Goal: Answer question/provide support: Share knowledge or assist other users

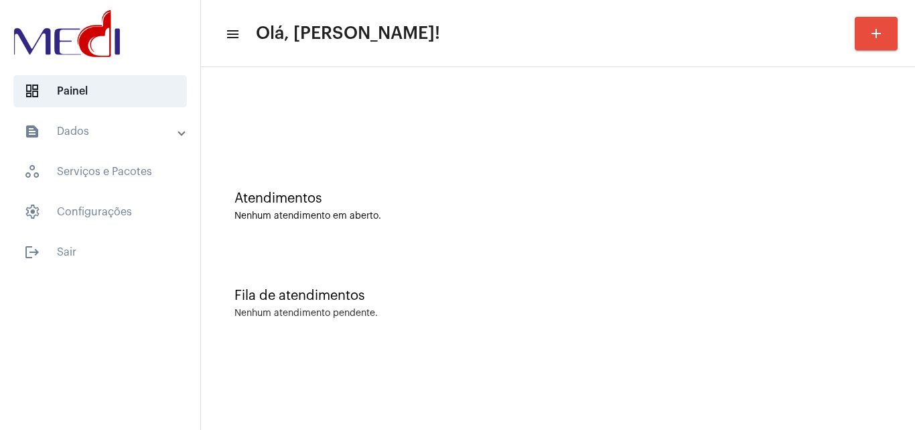
click at [832, 308] on div "Fila de atendimentos Nenhum atendimento pendente." at bounding box center [558, 296] width 701 height 97
click at [812, 235] on div "Atendimentos Nenhum atendimento em aberto." at bounding box center [558, 199] width 701 height 97
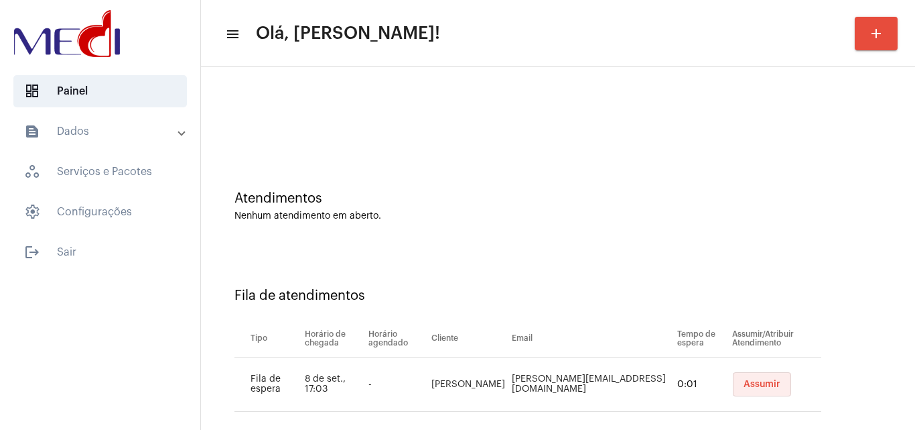
click at [751, 390] on button "Assumir" at bounding box center [762, 384] width 58 height 24
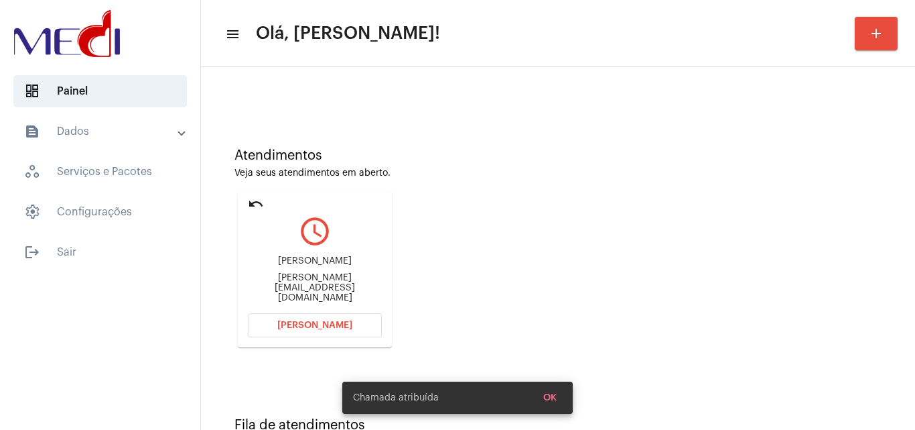
scroll to position [94, 0]
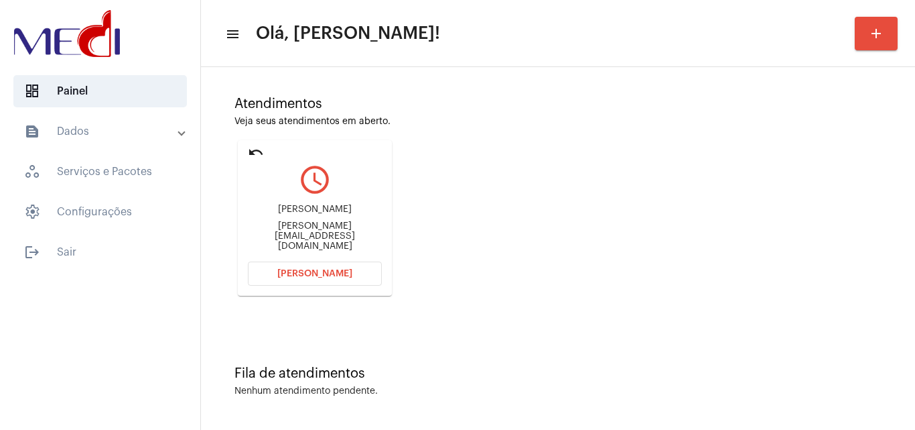
click at [350, 237] on div "Valeria.mischuatti@hotmail.com" at bounding box center [315, 236] width 134 height 30
copy mat-card-content "Valeria.mischuatti@hotmail.com Abrir Chamada"
click at [323, 214] on div "Kayo Mischiatti" at bounding box center [315, 209] width 134 height 10
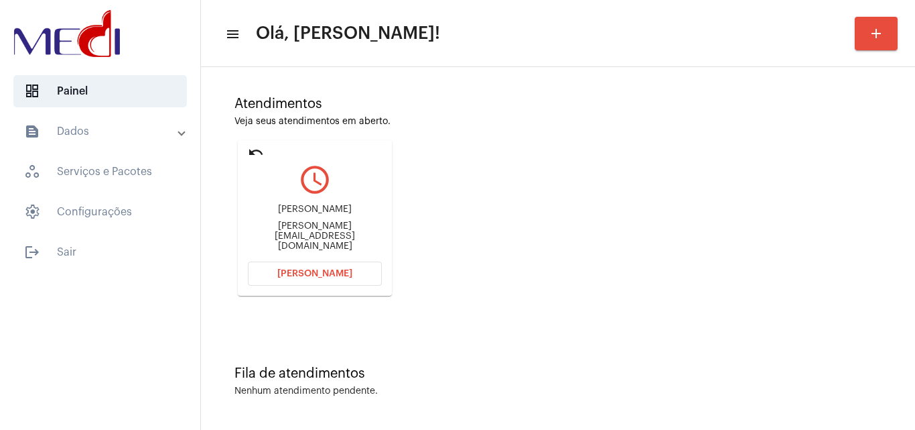
click at [323, 214] on div "Kayo Mischiatti" at bounding box center [315, 209] width 134 height 10
copy div "Kayo Mischiatti"
click at [325, 274] on span "Abrir Chamada" at bounding box center [314, 273] width 75 height 9
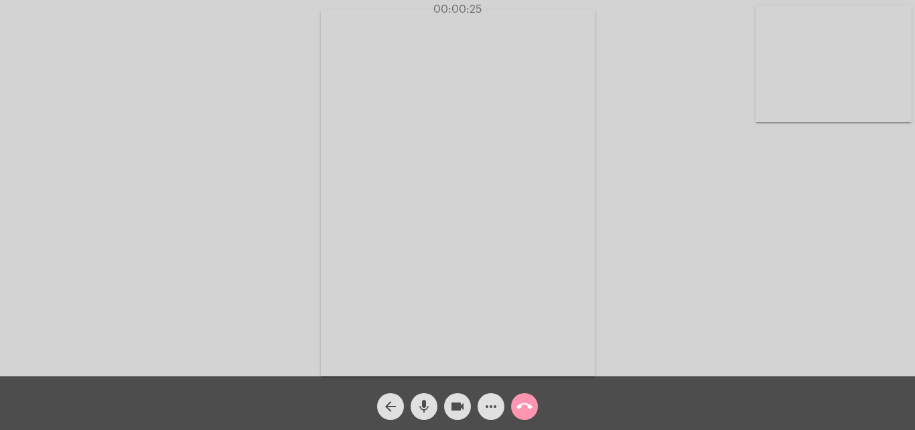
click at [423, 403] on mat-icon "mic" at bounding box center [424, 406] width 16 height 16
click at [422, 402] on mat-icon "mic_off" at bounding box center [424, 406] width 16 height 16
click at [453, 407] on mat-icon "videocam" at bounding box center [458, 406] width 16 height 16
click at [425, 411] on mat-icon "mic" at bounding box center [424, 406] width 16 height 16
click at [812, 259] on div "Acessando Câmera e Microfone..." at bounding box center [457, 191] width 913 height 376
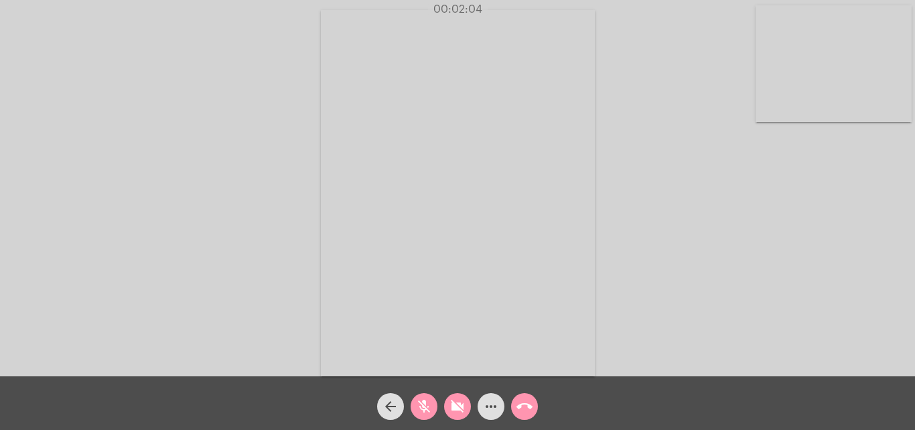
click at [421, 399] on mat-icon "mic_off" at bounding box center [424, 406] width 16 height 16
click at [421, 399] on mat-icon "mic" at bounding box center [424, 406] width 16 height 16
click at [424, 415] on span "mic_off" at bounding box center [424, 406] width 16 height 27
click at [419, 402] on mat-icon "mic" at bounding box center [424, 406] width 16 height 16
drag, startPoint x: 831, startPoint y: 231, endPoint x: 844, endPoint y: 225, distance: 14.1
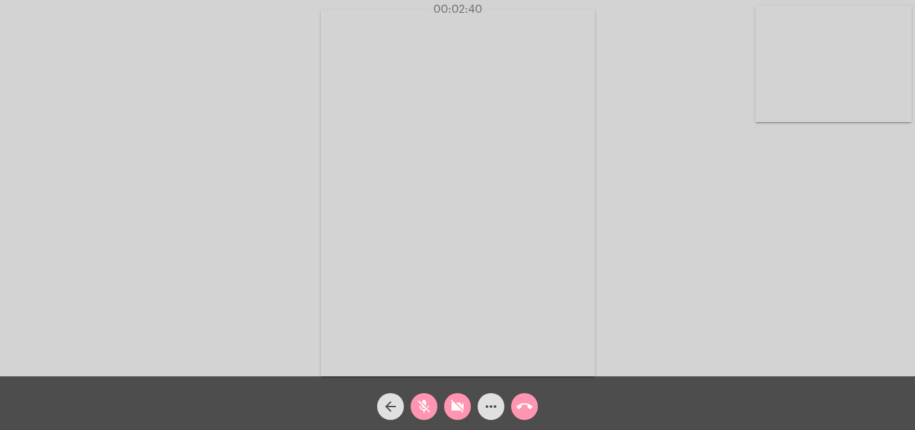
click at [838, 229] on div "Acessando Câmera e Microfone..." at bounding box center [457, 191] width 913 height 376
click at [423, 404] on mat-icon "mic_off" at bounding box center [424, 406] width 16 height 16
click at [518, 413] on mat-icon "call_end" at bounding box center [525, 406] width 16 height 16
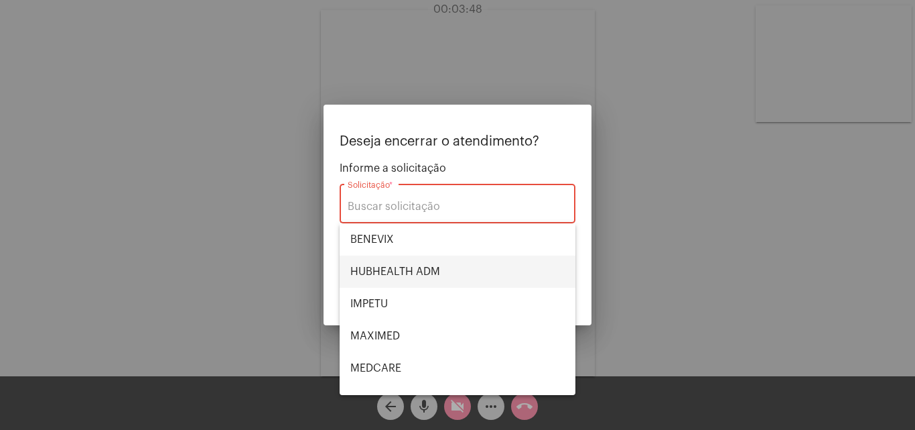
click at [444, 274] on span "HUBHEALTH ADM" at bounding box center [457, 271] width 214 height 32
type input "HUBHEALTH ADM"
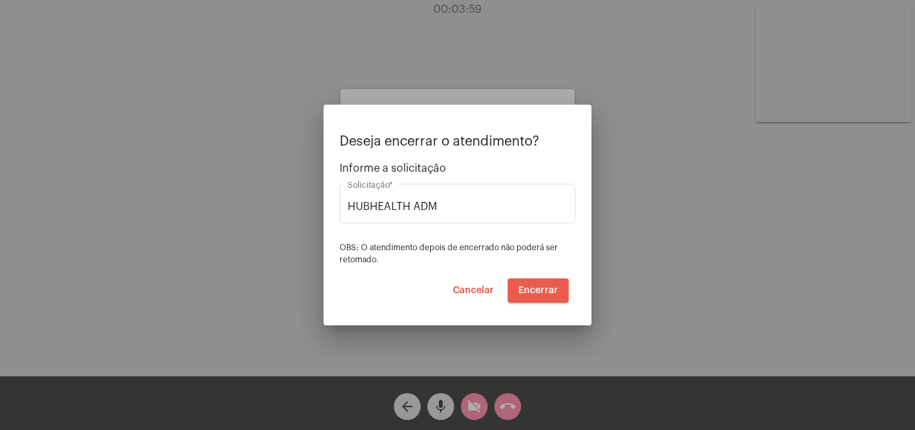
click at [524, 294] on span "Encerrar" at bounding box center [539, 289] width 40 height 9
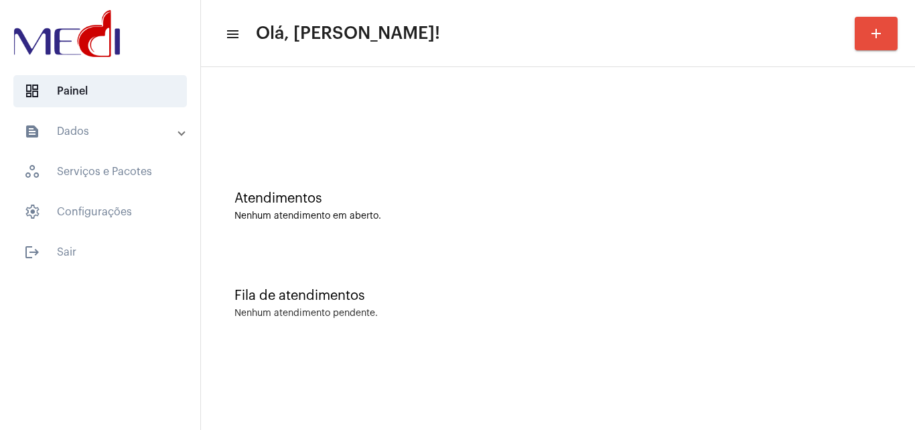
click at [832, 214] on div "Nenhum atendimento em aberto." at bounding box center [558, 216] width 647 height 10
click at [838, 178] on div "Atendimentos Nenhum atendimento em aberto." at bounding box center [558, 199] width 701 height 97
click at [852, 208] on div "Atendimentos Nenhum atendimento em aberto." at bounding box center [558, 206] width 647 height 30
click at [818, 239] on div "Atendimentos Nenhum atendimento em aberto." at bounding box center [558, 199] width 701 height 97
click at [875, 228] on div "Atendimentos Nenhum atendimento em aberto." at bounding box center [558, 199] width 701 height 97
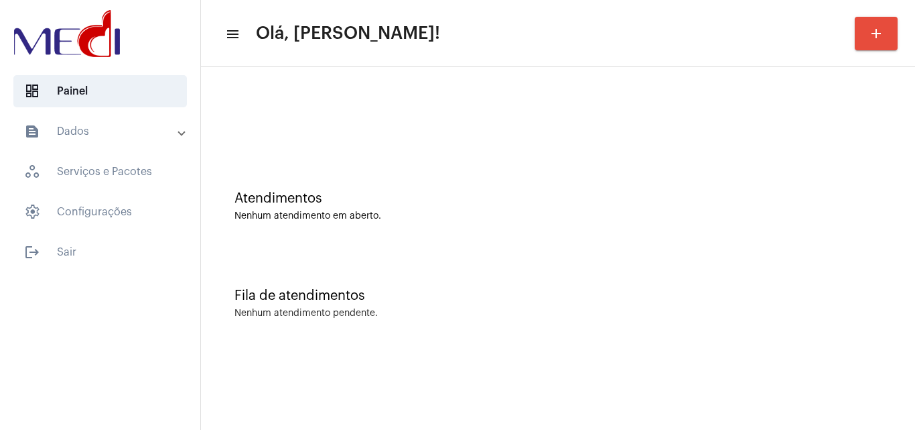
click at [870, 218] on div "Nenhum atendimento em aberto." at bounding box center [558, 216] width 647 height 10
click at [897, 123] on div at bounding box center [558, 112] width 701 height 77
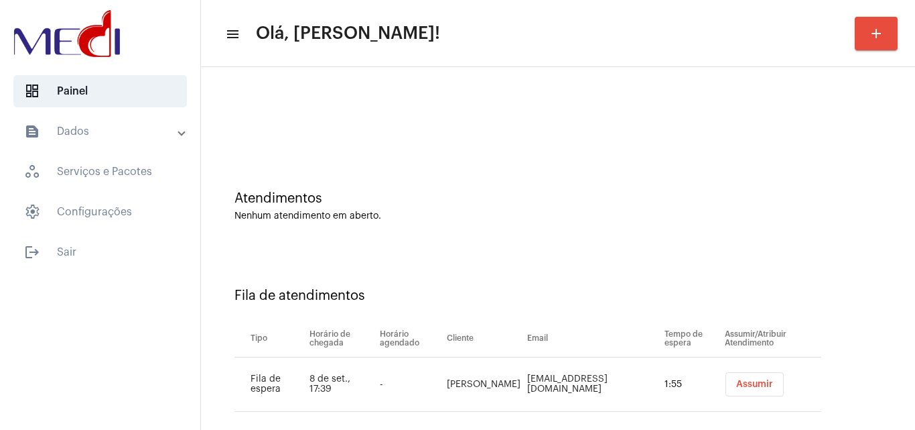
scroll to position [18, 0]
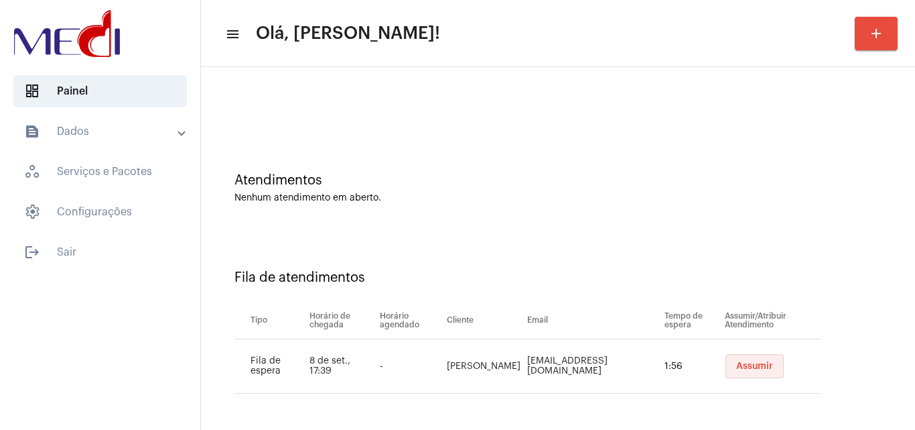
click at [740, 370] on span "Assumir" at bounding box center [754, 365] width 37 height 9
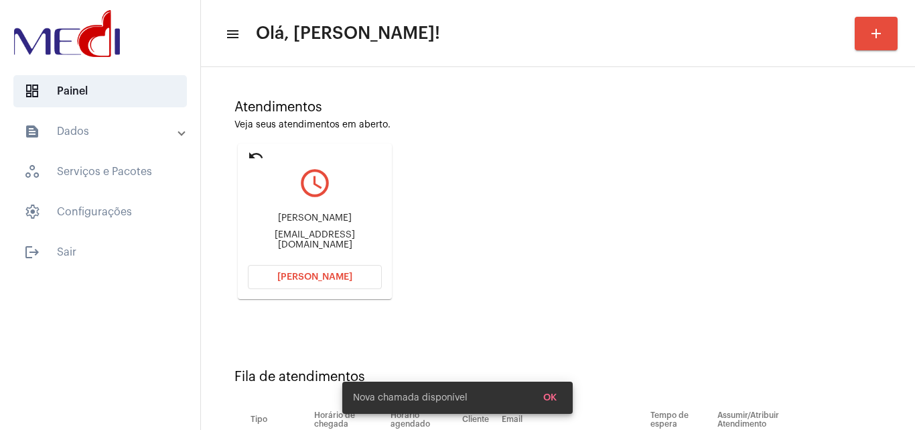
scroll to position [190, 0]
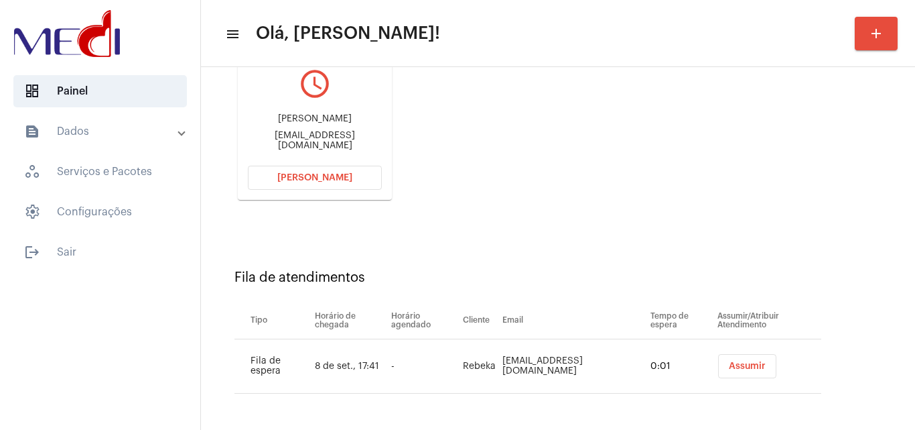
click at [351, 140] on div "david_delmaschio@hotmail.com" at bounding box center [315, 141] width 134 height 20
copy mat-card-content "david_delmaschio@hotmail.com Abrir Chamada"
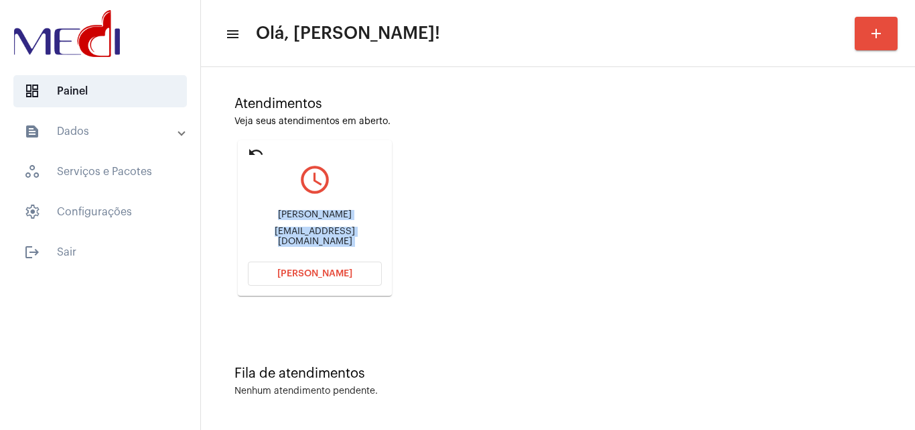
scroll to position [94, 0]
click at [344, 284] on button "Abrir Chamada" at bounding box center [315, 273] width 134 height 24
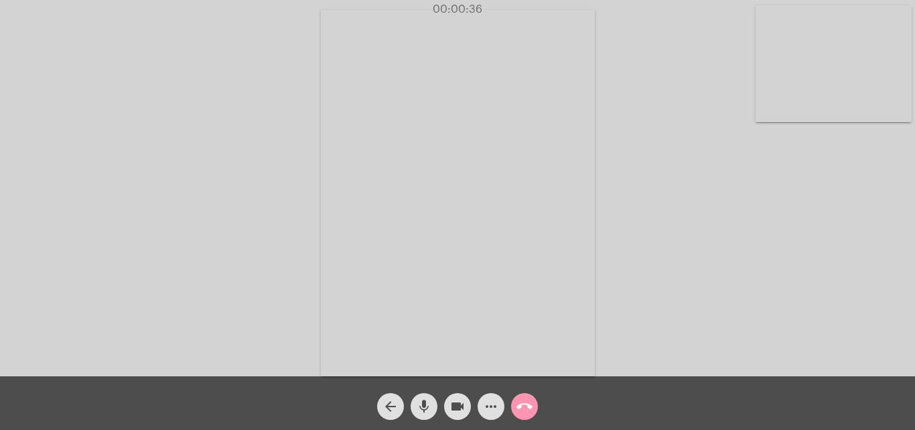
click at [424, 412] on mat-icon "mic" at bounding box center [424, 406] width 16 height 16
click at [424, 412] on mat-icon "mic_off" at bounding box center [424, 406] width 16 height 16
click at [524, 408] on mat-icon "call_end" at bounding box center [525, 406] width 16 height 16
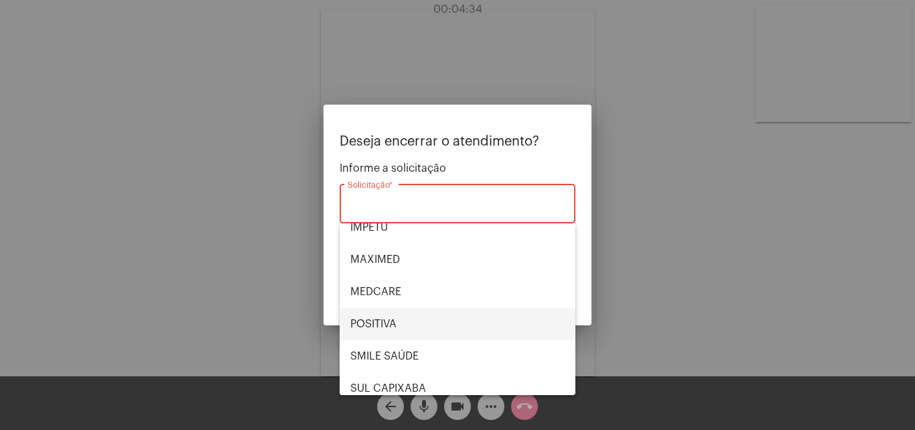
scroll to position [150, 0]
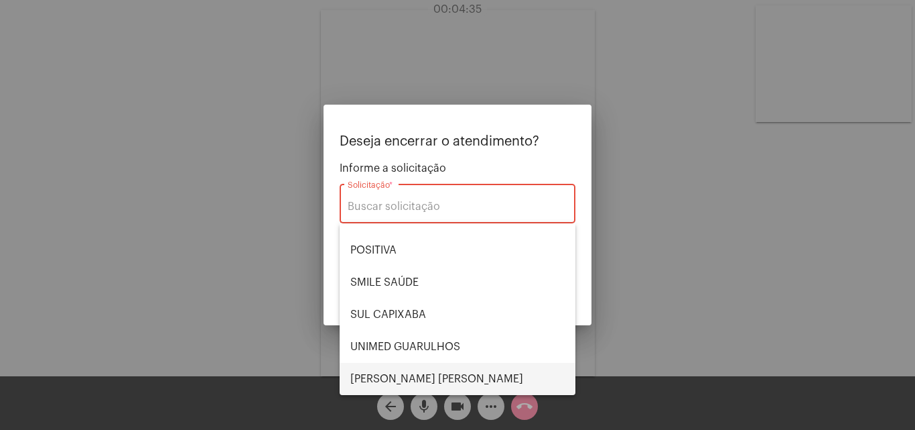
click at [424, 375] on span "VERA CRUZ" at bounding box center [457, 379] width 214 height 32
type input "VERA CRUZ"
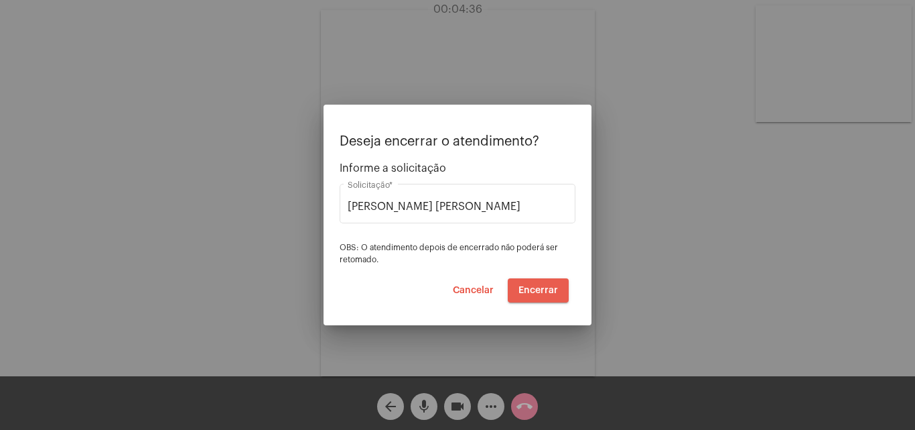
click at [545, 291] on span "Encerrar" at bounding box center [539, 289] width 40 height 9
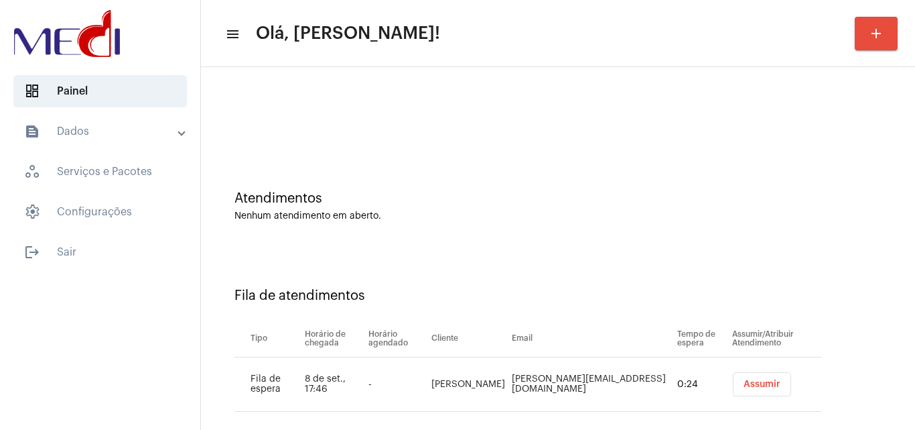
click at [744, 381] on span "Assumir" at bounding box center [762, 383] width 37 height 9
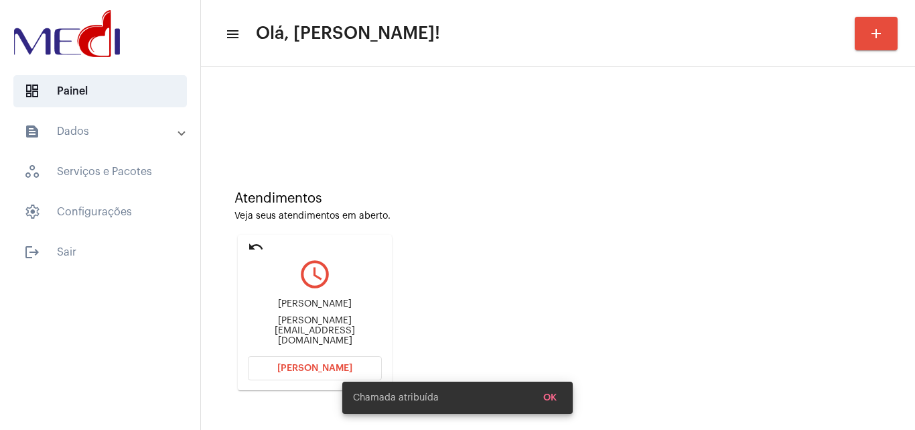
click at [322, 334] on div "Sarah-carol@live.com" at bounding box center [315, 331] width 134 height 30
copy mat-card-content "Sarah-carol@live.com Abrir Chamada"
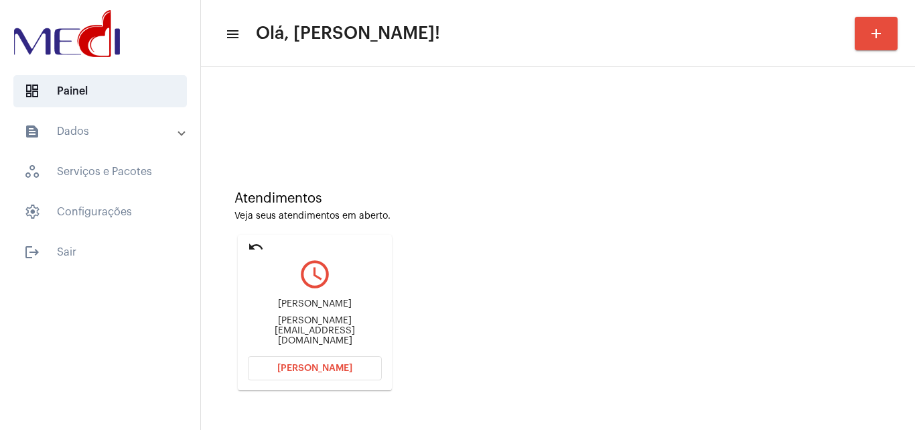
click at [327, 364] on span "Abrir Chamada" at bounding box center [314, 367] width 75 height 9
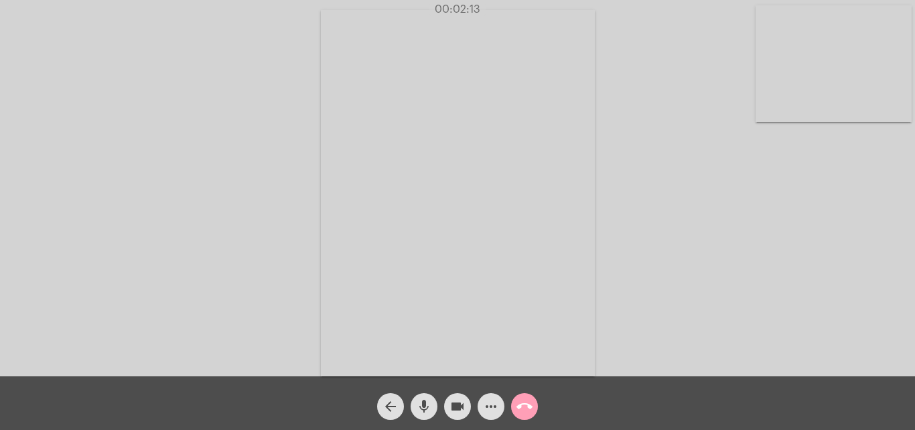
click at [515, 409] on button "call_end" at bounding box center [524, 406] width 27 height 27
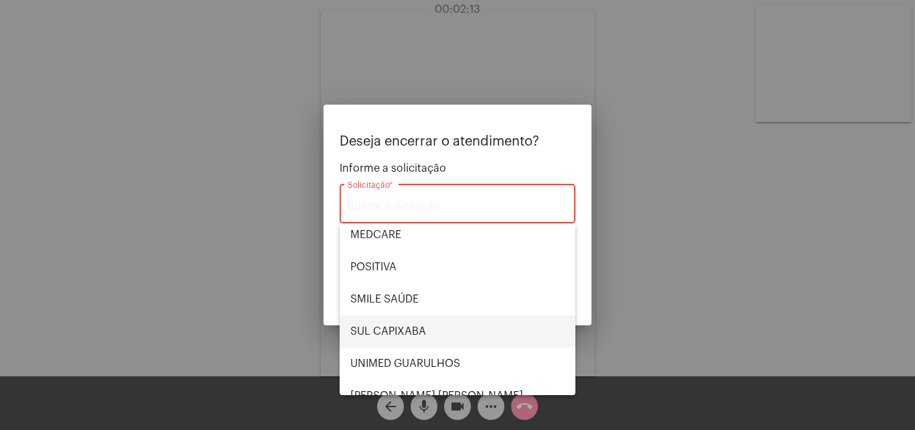
scroll to position [134, 0]
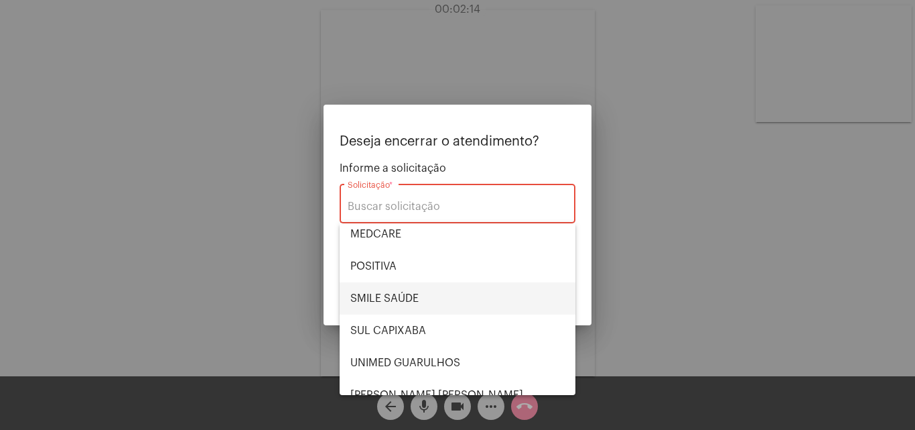
click at [387, 299] on span "SMILE SAÚDE" at bounding box center [457, 298] width 214 height 32
type input "SMILE SAÚDE"
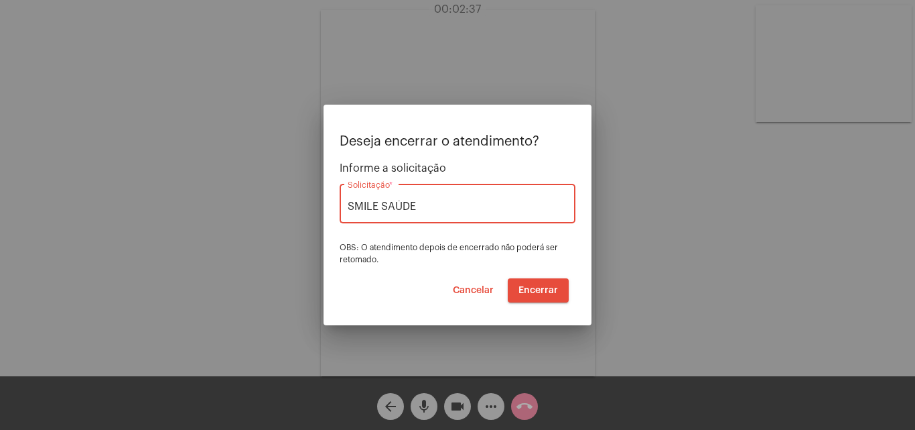
click at [541, 293] on span "Encerrar" at bounding box center [539, 289] width 40 height 9
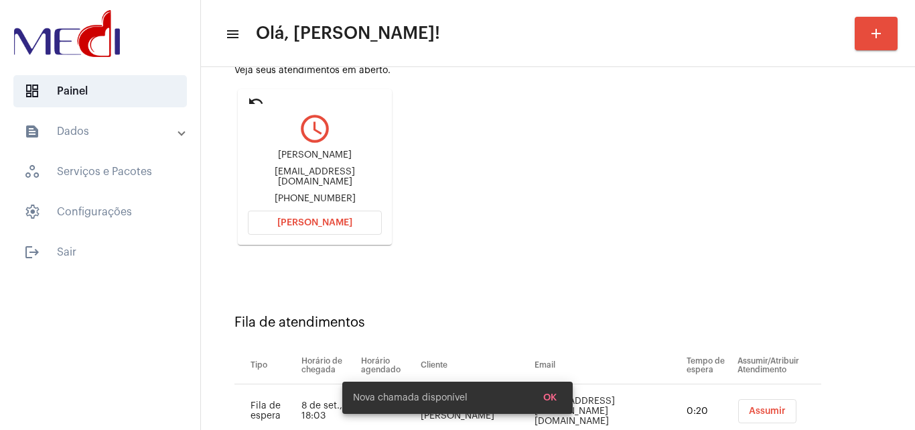
scroll to position [190, 0]
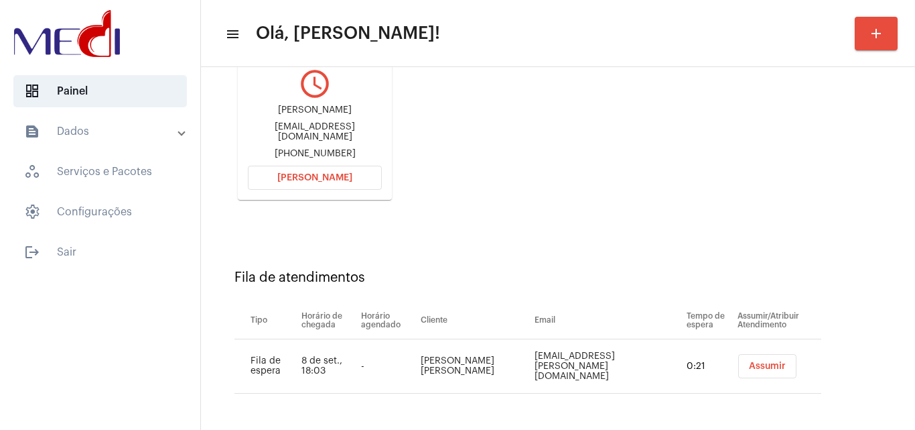
click at [749, 367] on span "Assumir" at bounding box center [767, 365] width 37 height 9
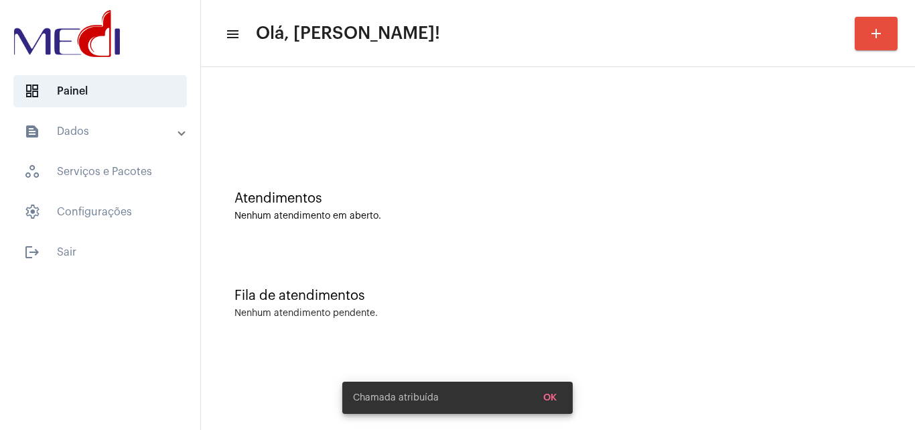
scroll to position [0, 0]
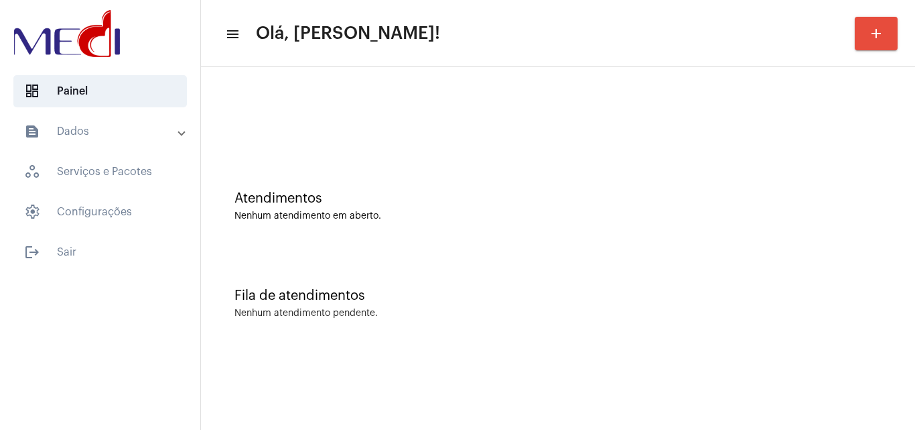
click at [874, 251] on div "Fila de atendimentos Nenhum atendimento pendente." at bounding box center [558, 296] width 701 height 97
click at [871, 270] on div "Fila de atendimentos Nenhum atendimento pendente." at bounding box center [558, 296] width 701 height 97
click at [511, 165] on div "Atendimentos Nenhum atendimento em aberto." at bounding box center [558, 199] width 701 height 97
click at [866, 238] on div "Atendimentos Nenhum atendimento em aberto." at bounding box center [558, 199] width 701 height 97
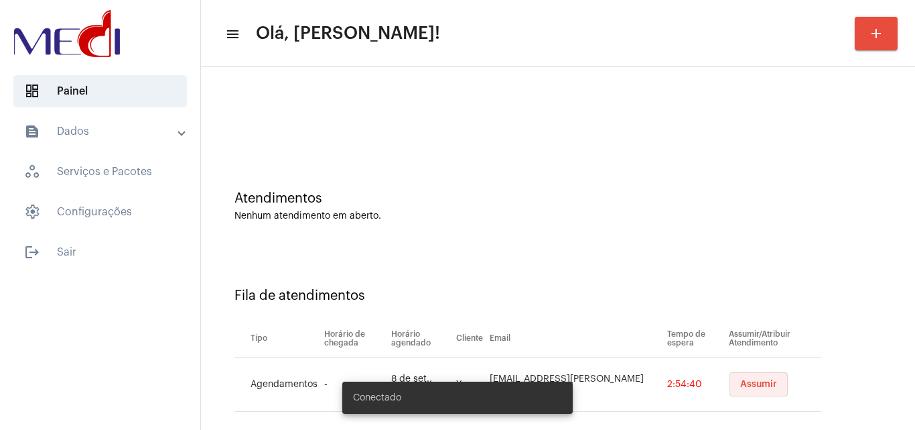
click at [740, 388] on span "Assumir" at bounding box center [758, 383] width 37 height 9
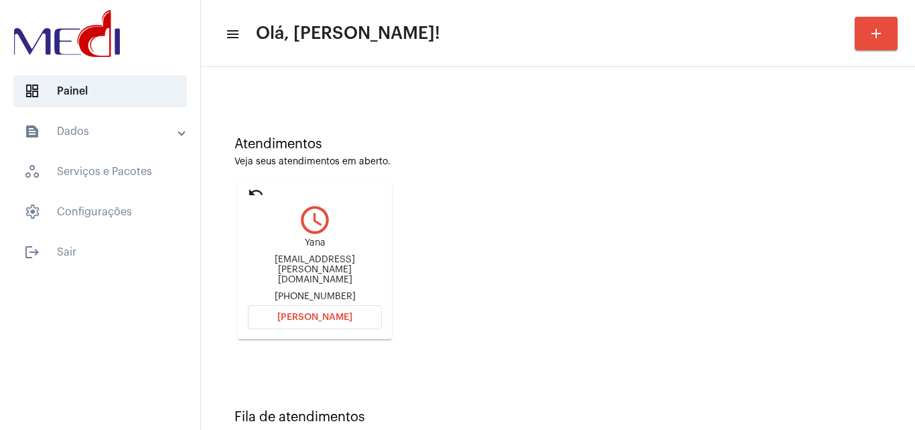
scroll to position [94, 0]
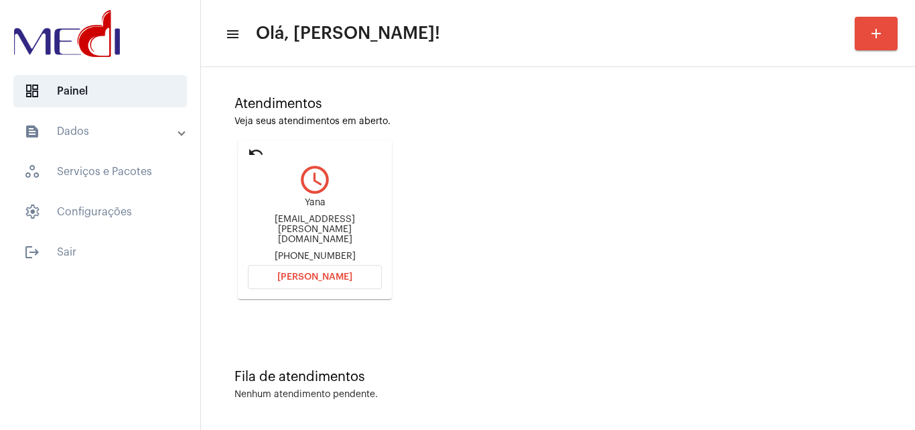
click at [341, 227] on div "yana.maria@hotmail.com" at bounding box center [315, 229] width 134 height 30
copy div "yana.maria@hotmail.com"
click at [334, 275] on span "Abrir Chamada" at bounding box center [314, 276] width 75 height 9
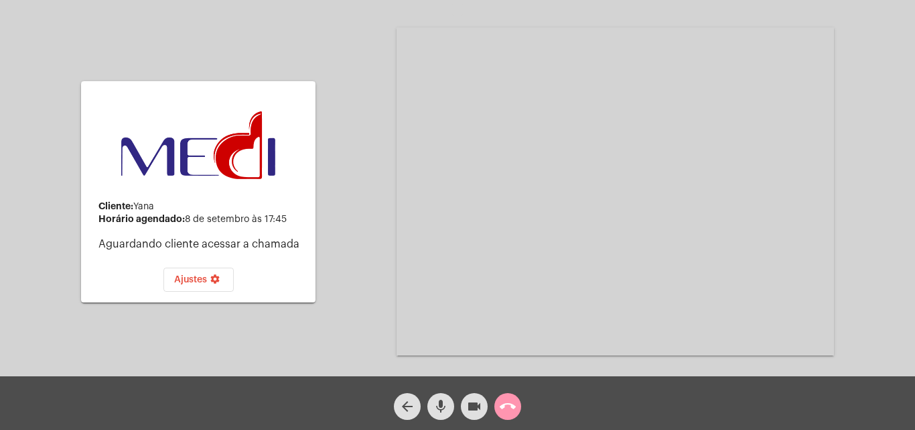
click at [216, 277] on mat-icon "settings" at bounding box center [215, 281] width 16 height 16
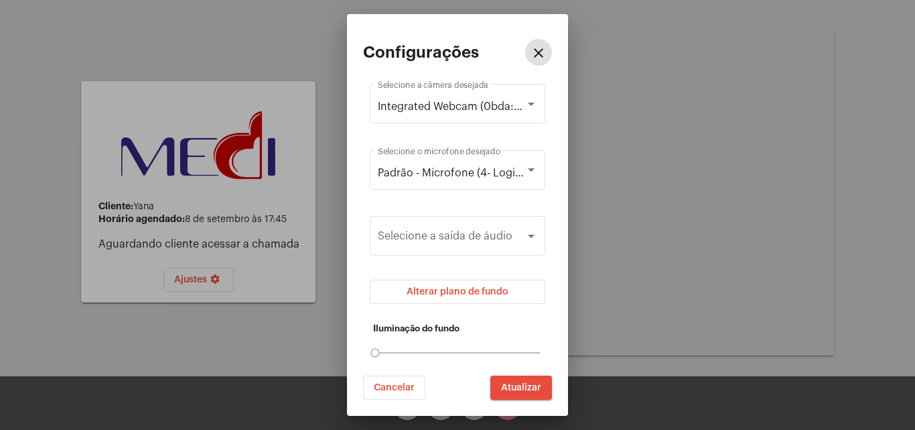
click at [505, 292] on span "Alterar plano de fundo" at bounding box center [458, 291] width 102 height 9
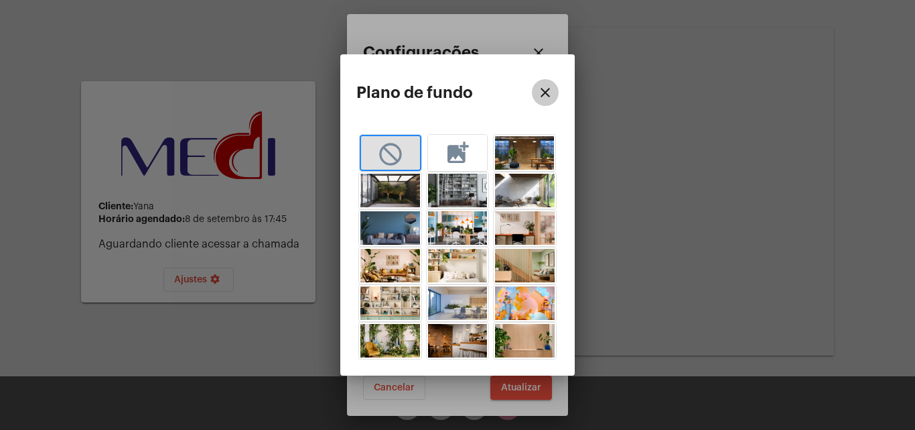
click at [546, 97] on mat-icon "close" at bounding box center [545, 92] width 16 height 16
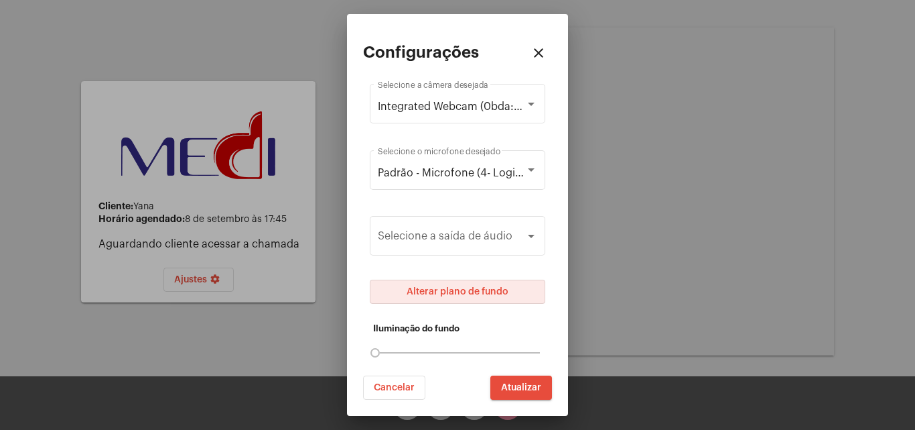
click at [550, 42] on div "Configurações close" at bounding box center [457, 52] width 189 height 44
click at [544, 54] on mat-icon "close" at bounding box center [539, 53] width 16 height 16
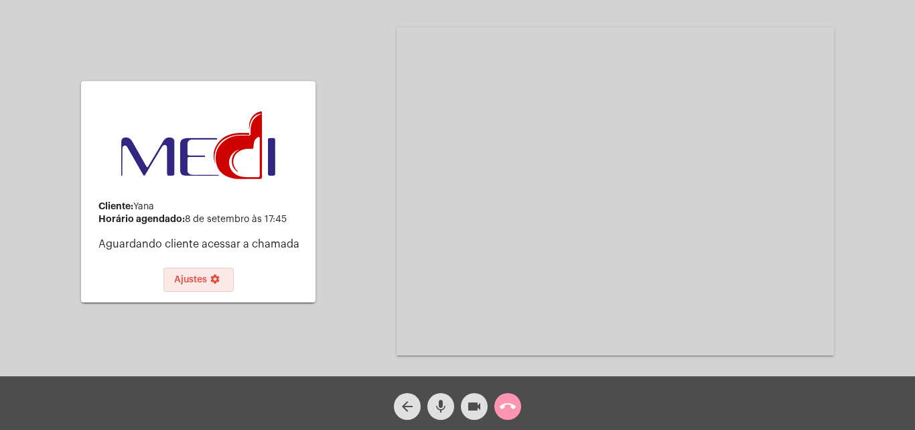
click at [512, 405] on mat-icon "call_end" at bounding box center [508, 406] width 16 height 16
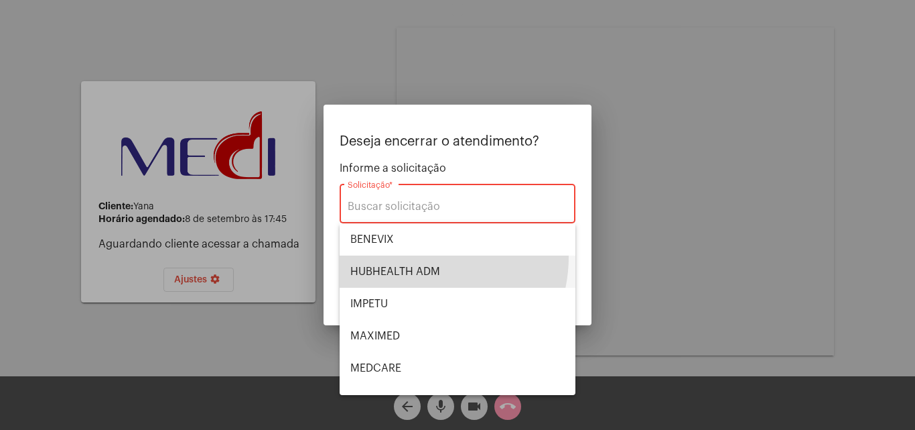
click at [420, 257] on span "HUBHEALTH ADM" at bounding box center [457, 271] width 214 height 32
type input "HUBHEALTH ADM"
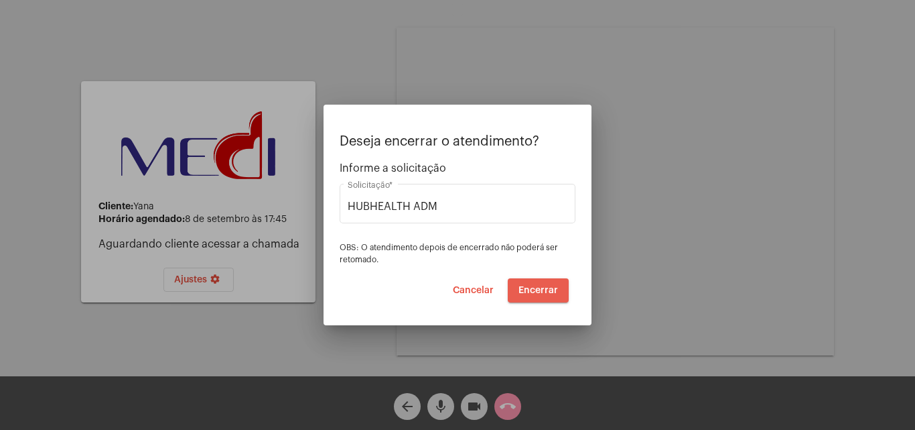
click at [543, 292] on span "Encerrar" at bounding box center [539, 289] width 40 height 9
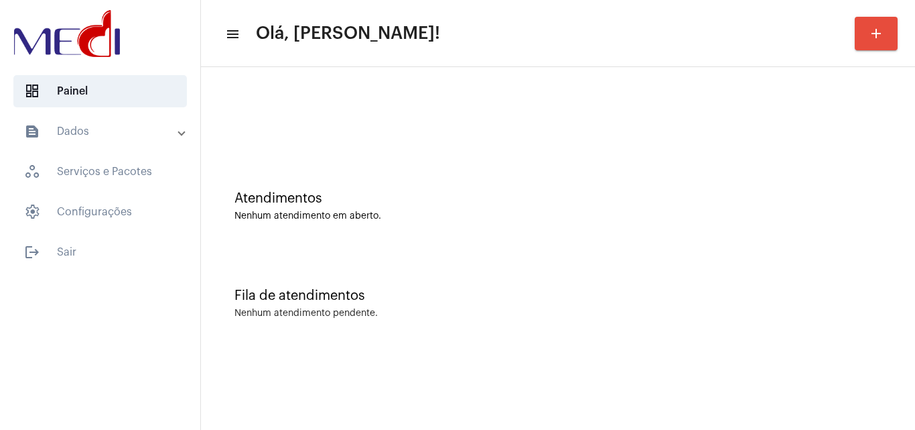
click at [915, 78] on div "Atendimentos Nenhum atendimento em aberto. Fila de atendimentos Nenhum atendime…" at bounding box center [558, 209] width 714 height 285
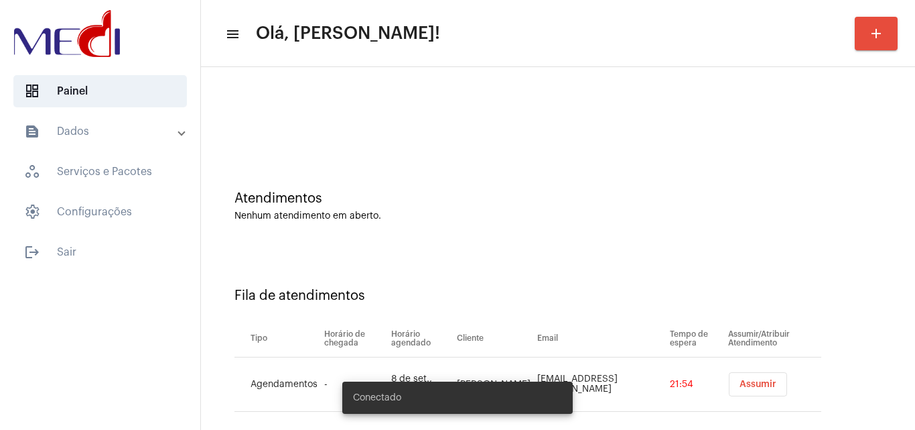
click at [749, 382] on span "Assumir" at bounding box center [758, 383] width 37 height 9
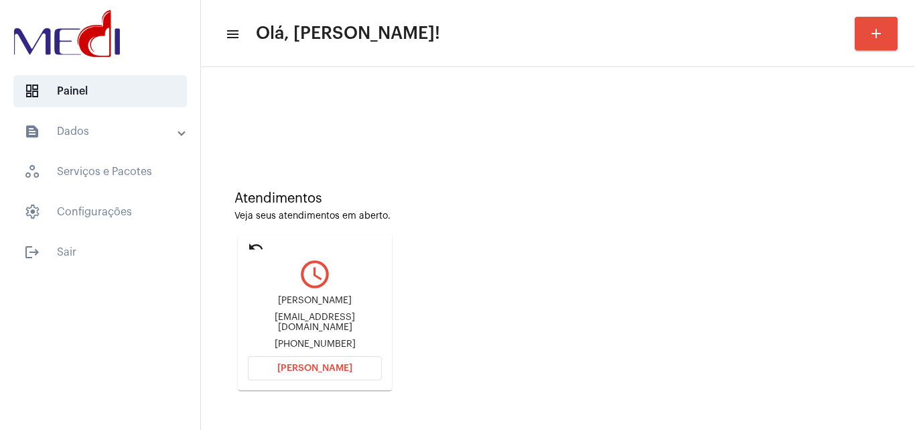
click at [330, 327] on div "kaliandraavi@gmail.com" at bounding box center [315, 322] width 134 height 20
copy div "kaliandraavi@gmail.com"
click at [322, 367] on span "Abrir Chamada" at bounding box center [314, 367] width 75 height 9
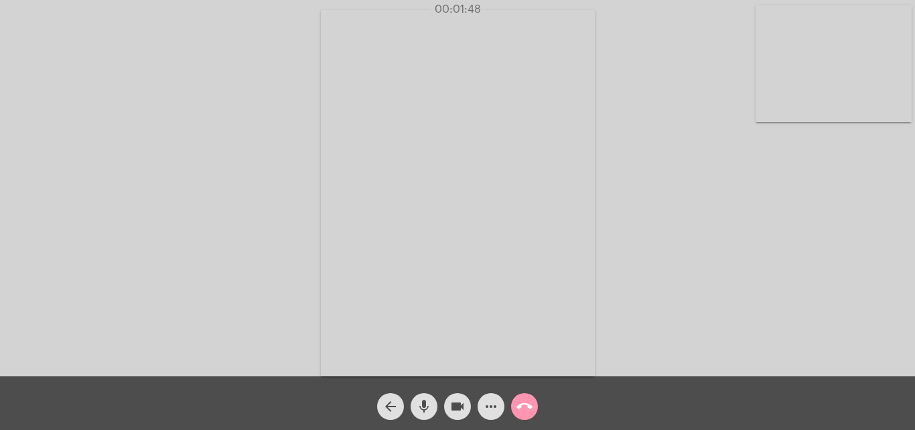
click at [525, 399] on mat-icon "call_end" at bounding box center [525, 406] width 16 height 16
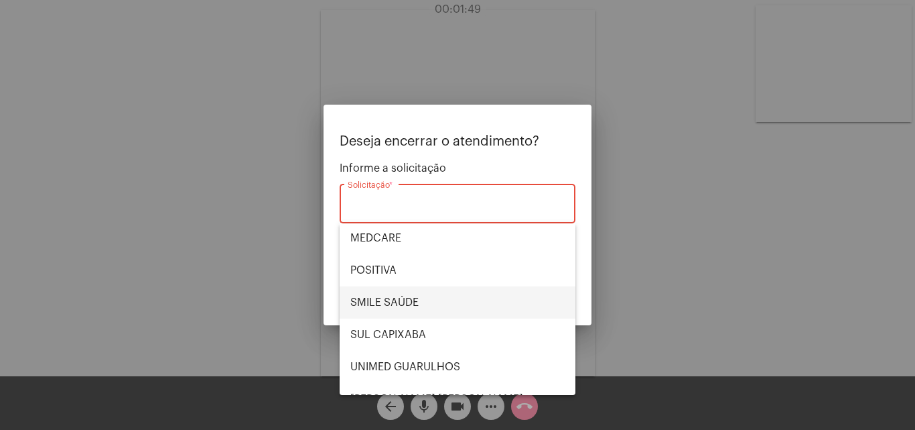
scroll to position [134, 0]
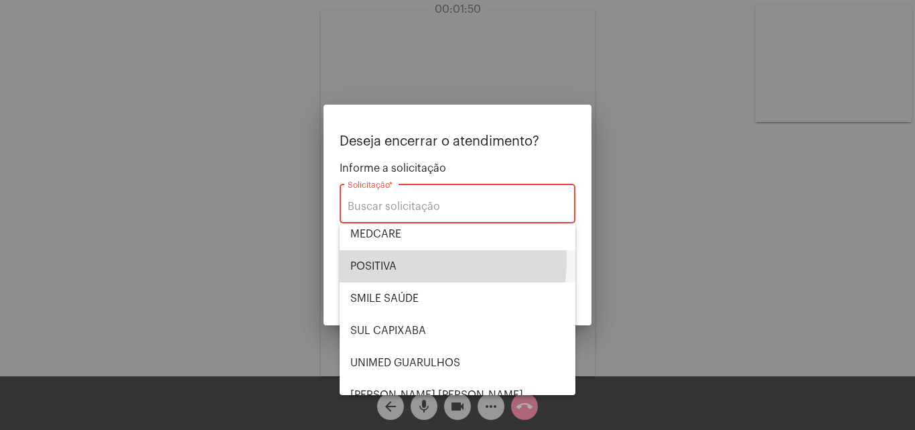
click at [407, 261] on span "POSITIVA" at bounding box center [457, 266] width 214 height 32
type input "POSITIVA"
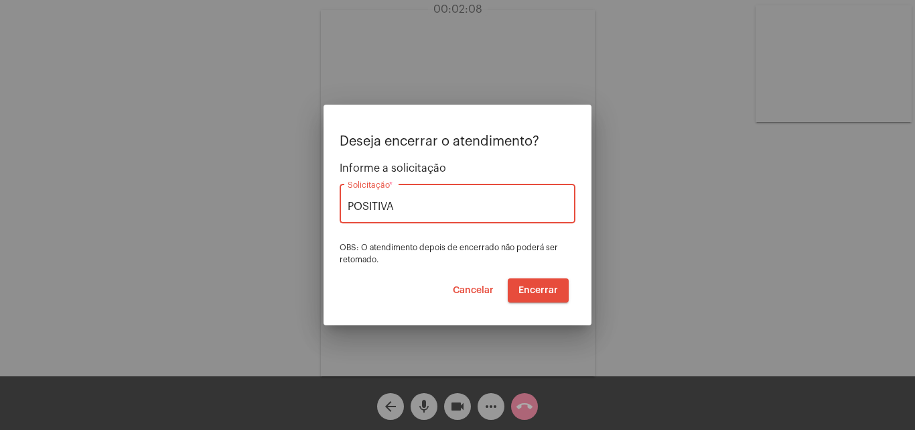
click at [556, 294] on span "Encerrar" at bounding box center [539, 289] width 40 height 9
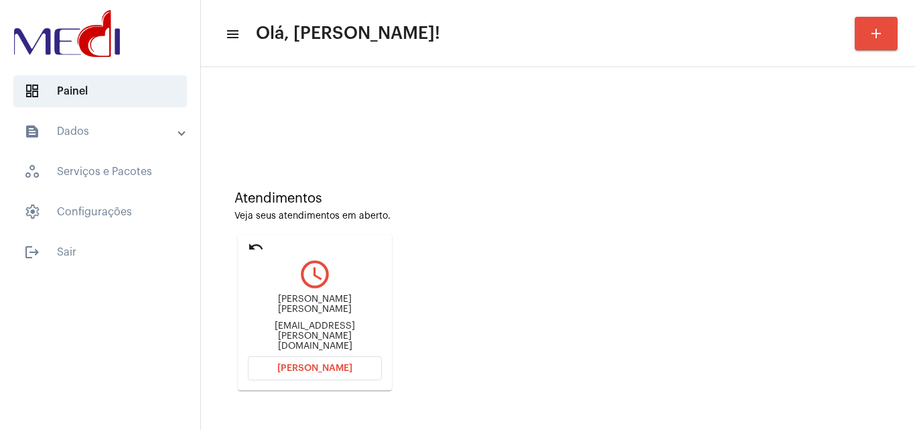
click at [365, 332] on div "yana.maria@hotmsil.com" at bounding box center [315, 336] width 134 height 30
copy mat-card-content "yana.maria@hotmsil.com Abrir Chamada"
click at [325, 363] on span "Abrir Chamada" at bounding box center [314, 367] width 75 height 9
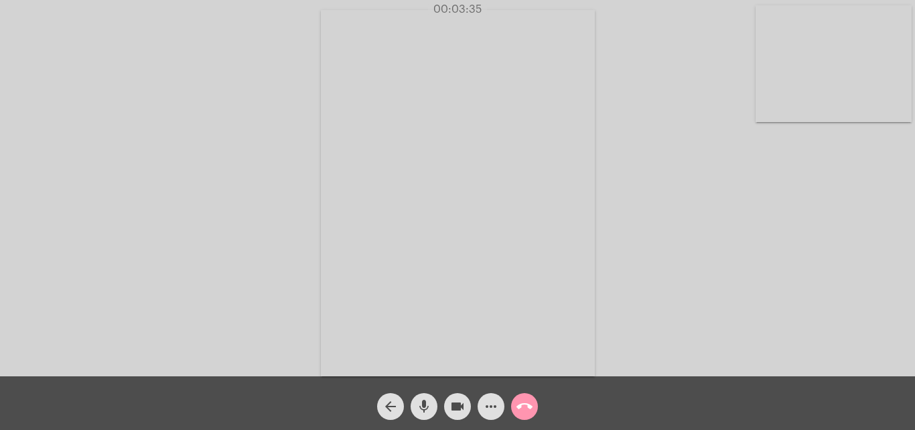
click at [520, 409] on mat-icon "call_end" at bounding box center [525, 406] width 16 height 16
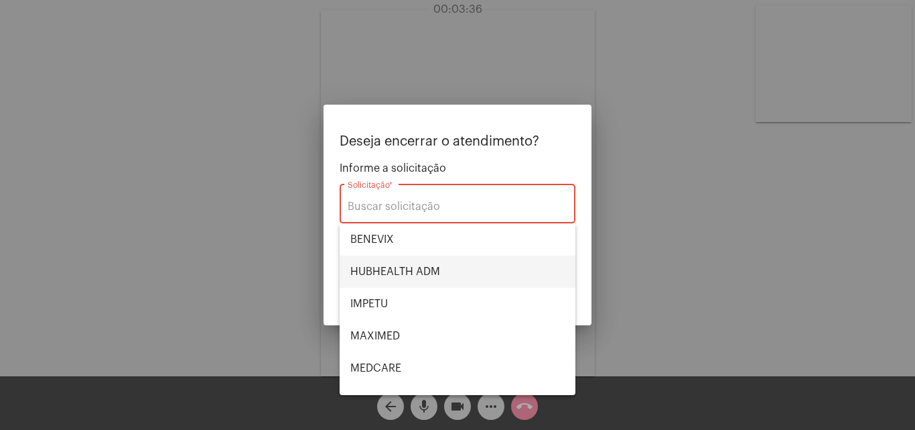
click at [425, 275] on span "HUBHEALTH ADM" at bounding box center [457, 271] width 214 height 32
type input "HUBHEALTH ADM"
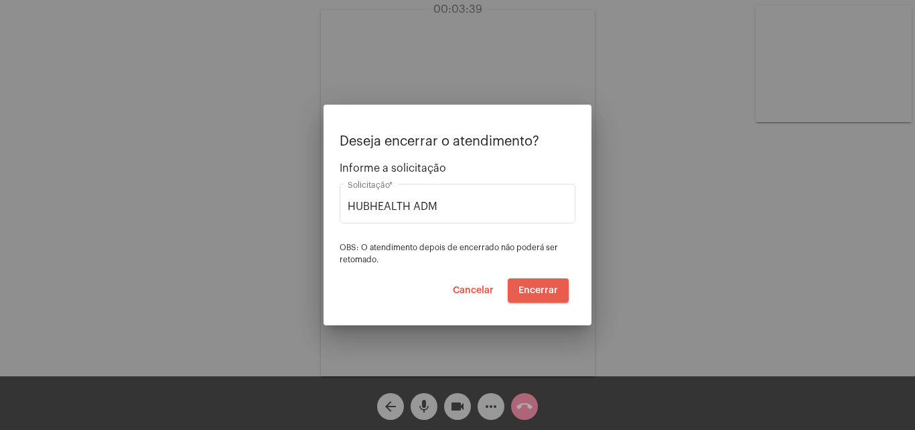
click at [554, 289] on span "Encerrar" at bounding box center [539, 289] width 40 height 9
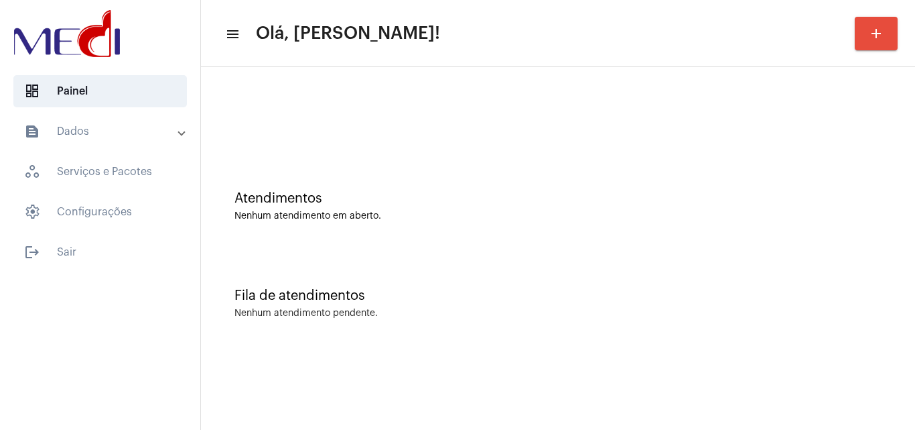
click at [876, 214] on div "Nenhum atendimento em aberto." at bounding box center [558, 216] width 647 height 10
click at [915, 252] on div "Atendimentos Nenhum atendimento em aberto. Fila de atendimentos Nenhum atendime…" at bounding box center [558, 209] width 714 height 285
click at [883, 166] on div "Atendimentos Nenhum atendimento em aberto." at bounding box center [558, 199] width 701 height 97
click at [897, 256] on div "Fila de atendimentos Nenhum atendimento pendente." at bounding box center [558, 296] width 701 height 97
click at [840, 216] on div "Nenhum atendimento em aberto." at bounding box center [558, 216] width 647 height 10
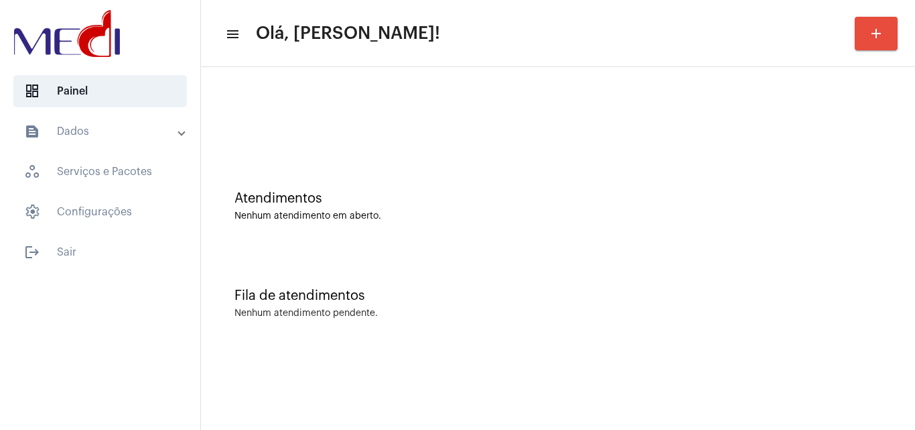
click at [807, 224] on div "Atendimentos Nenhum atendimento em aberto." at bounding box center [558, 199] width 701 height 97
click at [868, 224] on div "Atendimentos Nenhum atendimento em aberto." at bounding box center [558, 199] width 701 height 97
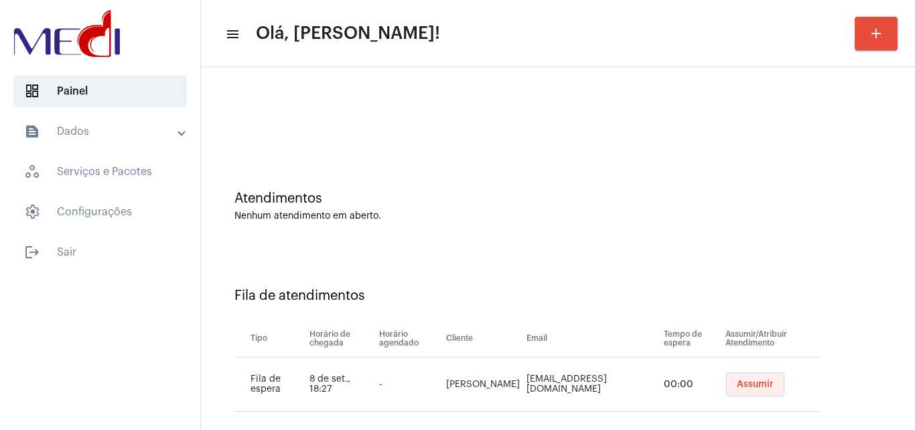
click at [747, 381] on span "Assumir" at bounding box center [755, 383] width 37 height 9
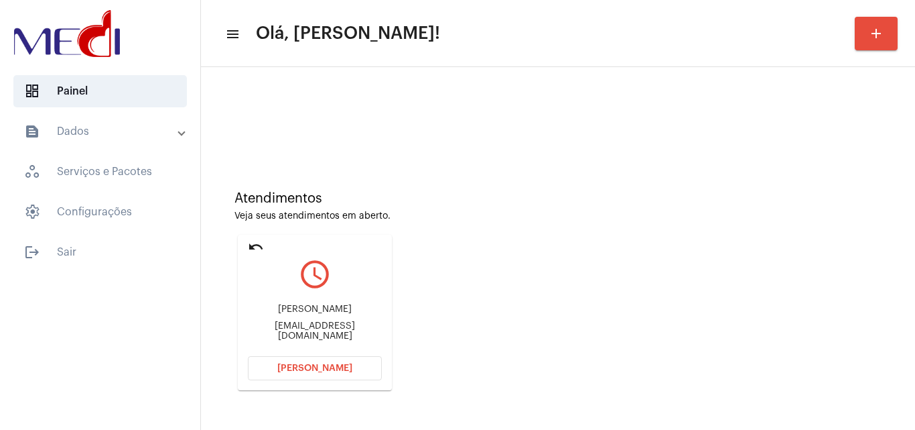
click at [310, 334] on div "marllonlopes2005@gmail.com" at bounding box center [315, 331] width 134 height 20
copy mat-card-content "marllonlopes2005@gmail.com Abrir Chamada"
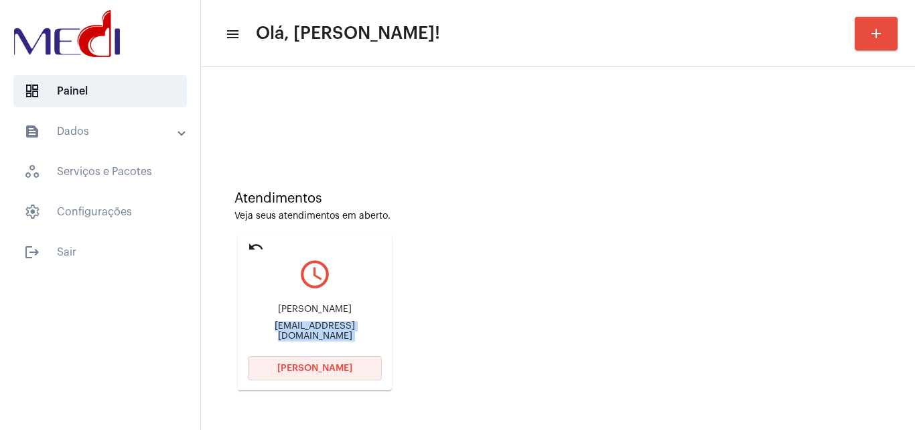
click at [314, 377] on button "Abrir Chamada" at bounding box center [315, 368] width 134 height 24
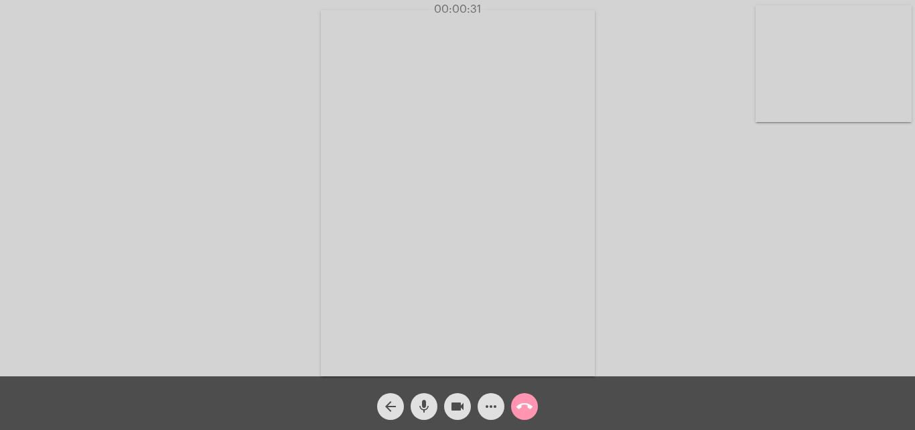
click at [710, 253] on div "Acessando Câmera e Microfone..." at bounding box center [457, 191] width 913 height 376
click at [519, 401] on mat-icon "call_end" at bounding box center [525, 406] width 16 height 16
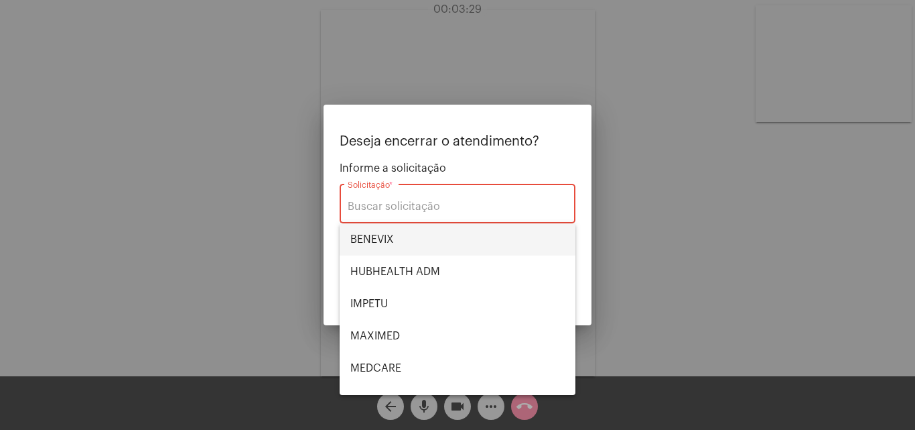
click at [398, 232] on span "BENEVIX" at bounding box center [457, 239] width 214 height 32
type input "BENEVIX"
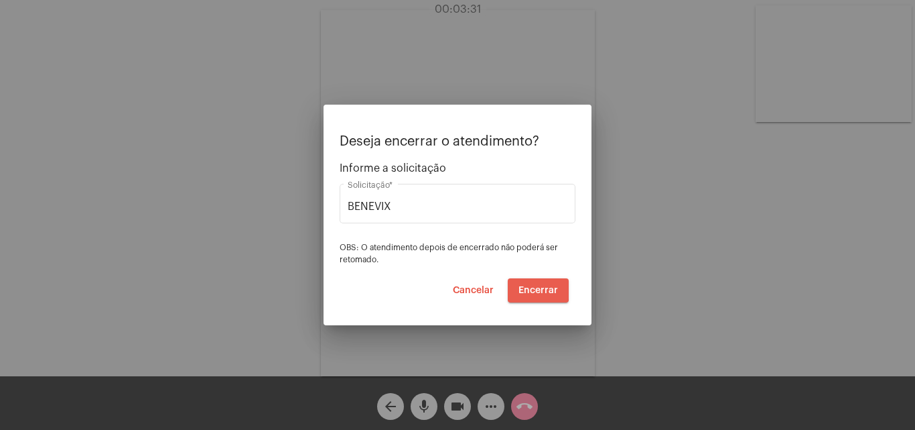
click at [536, 287] on span "Encerrar" at bounding box center [539, 289] width 40 height 9
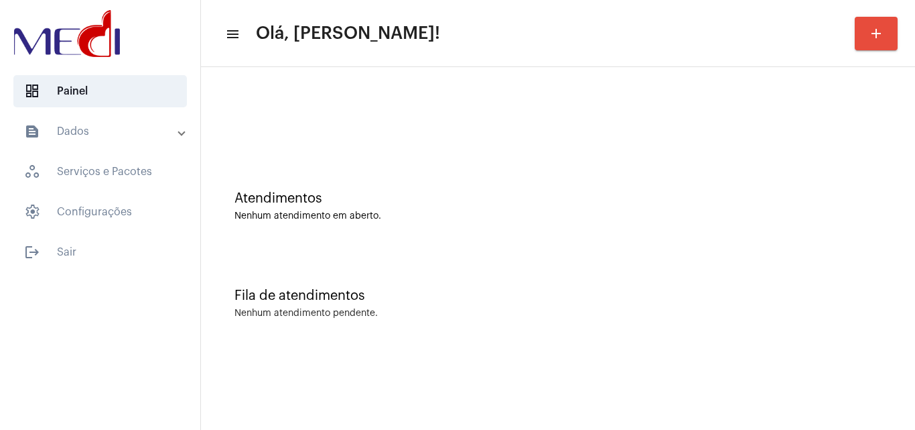
click at [836, 242] on div "Atendimentos Nenhum atendimento em aberto." at bounding box center [558, 199] width 701 height 97
click at [818, 204] on div "Atendimentos" at bounding box center [558, 198] width 647 height 15
click at [827, 172] on div "Atendimentos Nenhum atendimento em aberto." at bounding box center [558, 199] width 701 height 97
click at [893, 188] on div "Atendimentos Nenhum atendimento em aberto." at bounding box center [558, 199] width 701 height 97
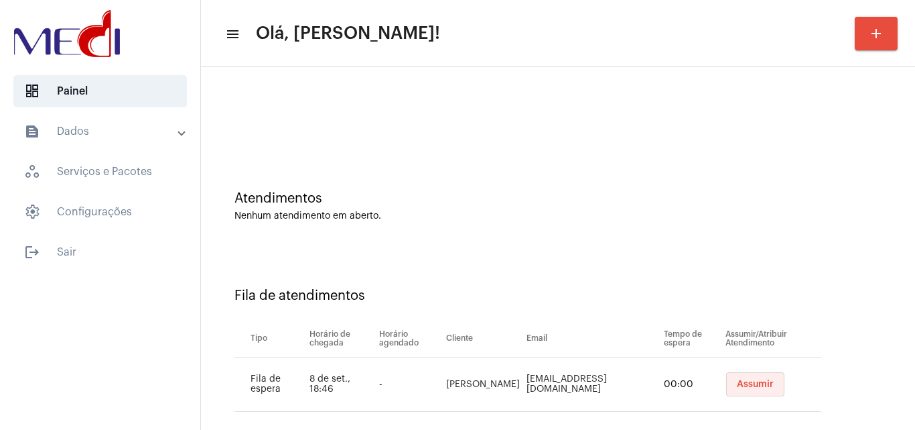
click at [755, 392] on button "Assumir" at bounding box center [755, 384] width 58 height 24
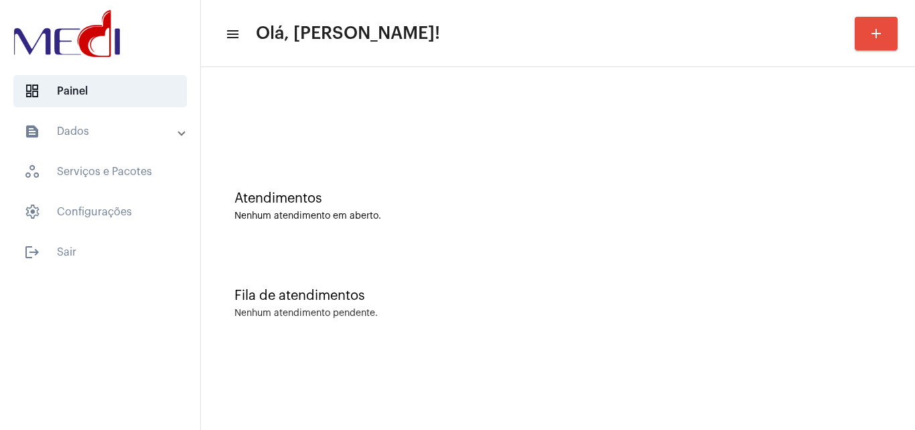
click at [883, 206] on div "Atendimentos Nenhum atendimento em aberto." at bounding box center [558, 199] width 701 height 97
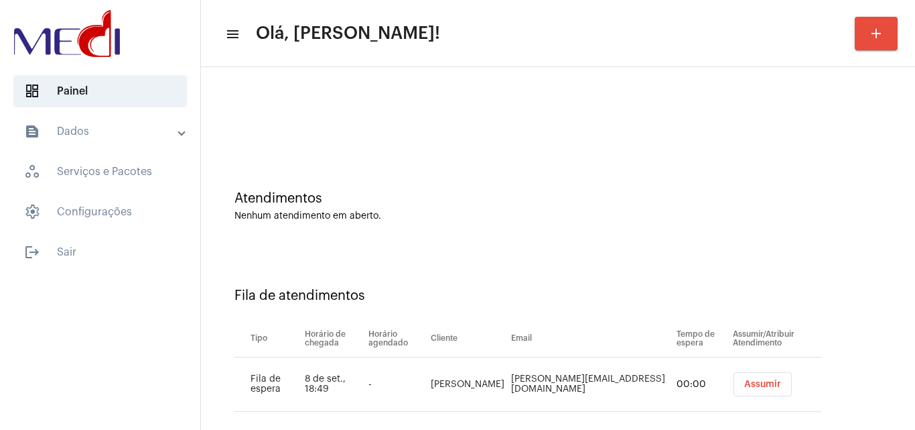
click at [757, 390] on button "Assumir" at bounding box center [763, 384] width 58 height 24
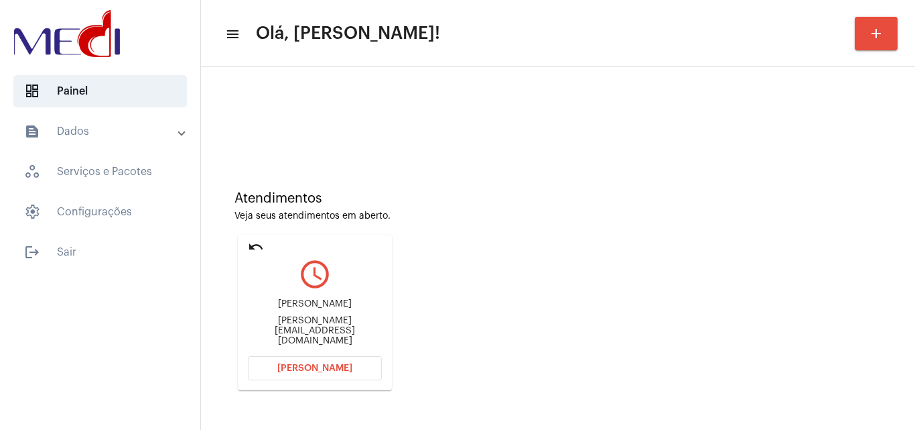
click at [355, 330] on div "Helena_camara.s@hotmail.com" at bounding box center [315, 331] width 134 height 30
copy mat-card-content "Helena_camara.s@hotmail.com Abrir Chamada"
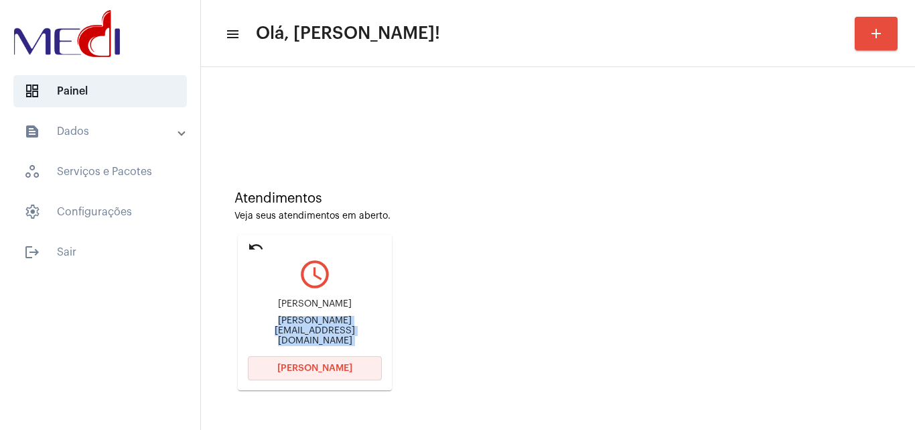
click at [346, 366] on span "Abrir Chamada" at bounding box center [314, 367] width 75 height 9
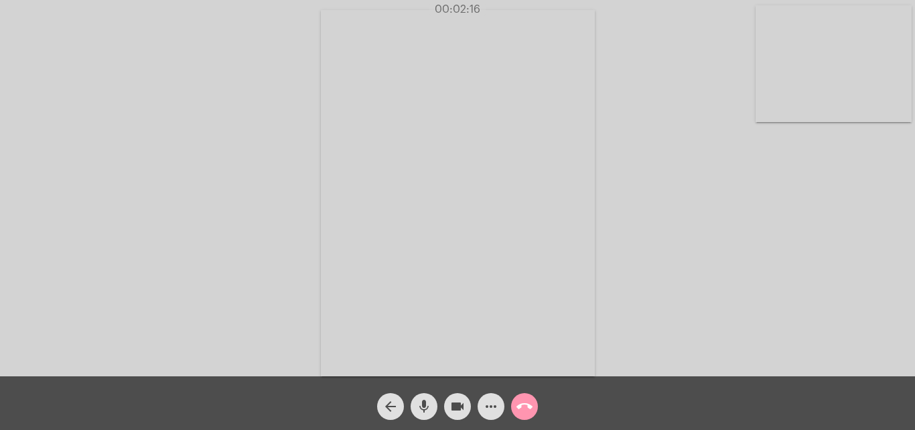
click at [527, 406] on mat-icon "call_end" at bounding box center [525, 406] width 16 height 16
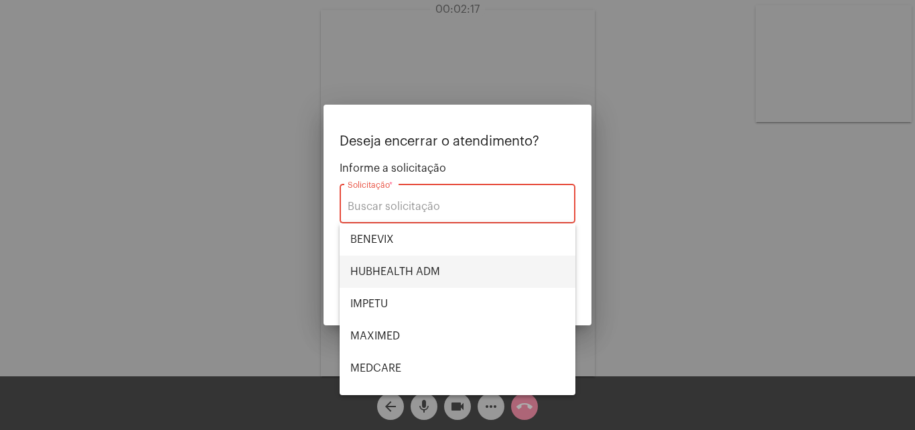
click at [409, 273] on span "HUBHEALTH ADM" at bounding box center [457, 271] width 214 height 32
type input "HUBHEALTH ADM"
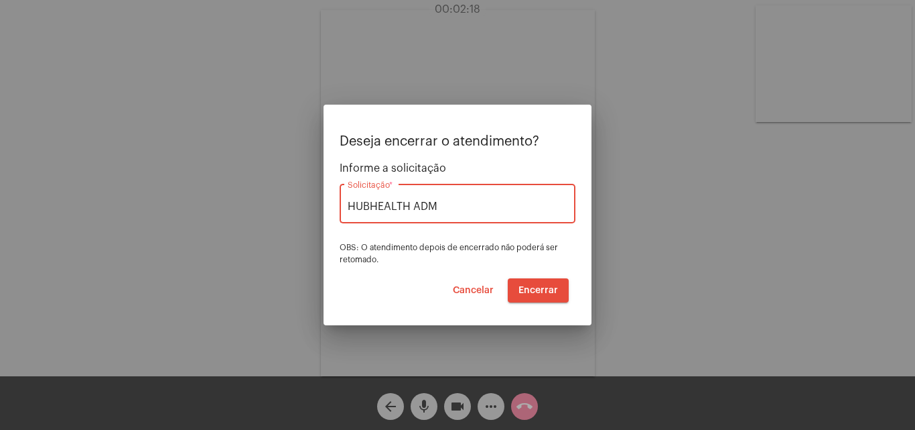
click at [537, 289] on span "Encerrar" at bounding box center [539, 289] width 40 height 9
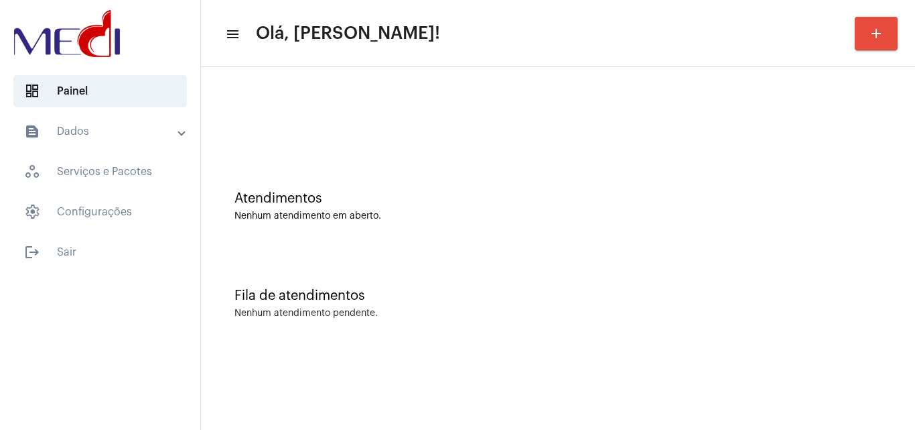
click at [856, 347] on div "Atendimentos Nenhum atendimento em aberto. Fila de atendimentos Nenhum atendime…" at bounding box center [558, 209] width 714 height 285
drag, startPoint x: 822, startPoint y: 202, endPoint x: 812, endPoint y: 200, distance: 10.1
click at [822, 202] on div "Atendimentos" at bounding box center [558, 198] width 647 height 15
click at [884, 205] on div "Atendimentos Nenhum atendimento em aberto." at bounding box center [558, 199] width 701 height 97
click at [877, 146] on div at bounding box center [558, 112] width 701 height 77
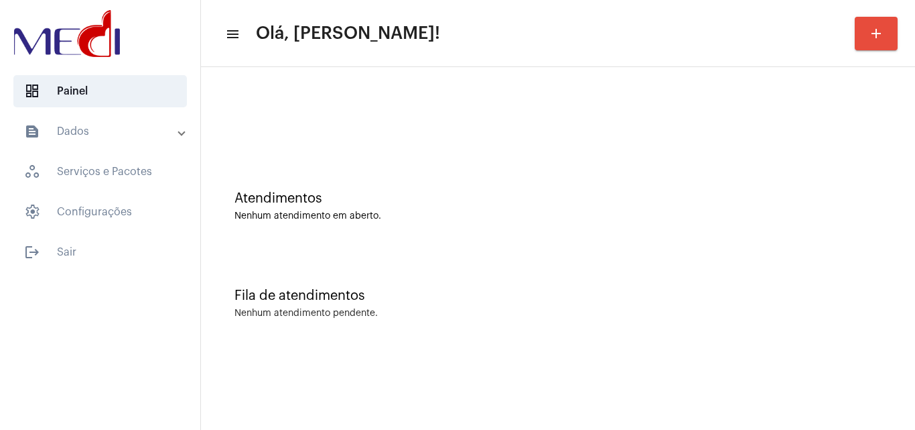
click at [882, 146] on div at bounding box center [558, 112] width 701 height 77
click at [861, 117] on div at bounding box center [558, 119] width 647 height 10
click at [891, 189] on div "Atendimentos Nenhum atendimento em aberto." at bounding box center [558, 199] width 701 height 97
click at [869, 218] on div "Nenhum atendimento em aberto." at bounding box center [558, 216] width 647 height 10
